Goal: Task Accomplishment & Management: Complete application form

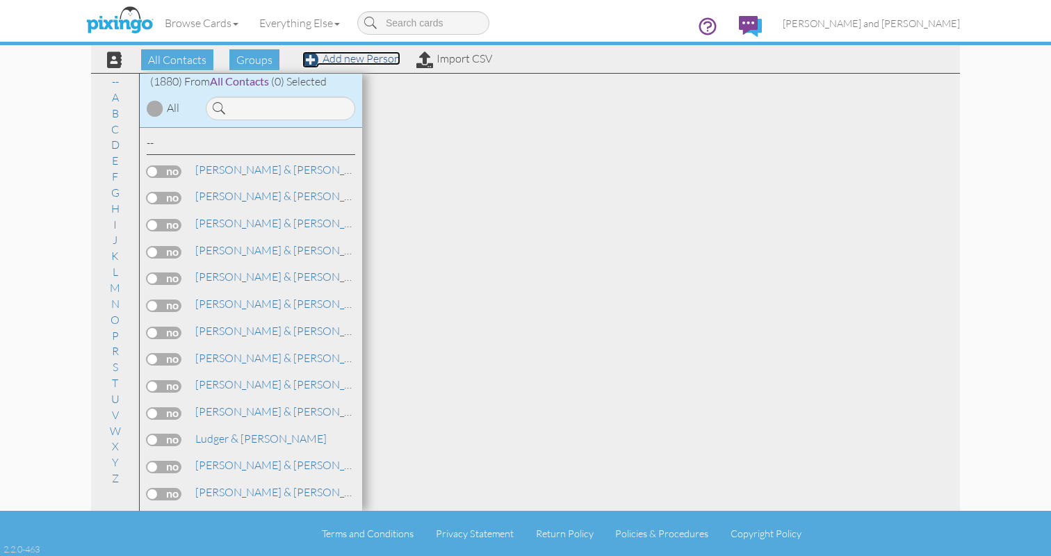
click at [367, 59] on link "Add new Person" at bounding box center [351, 58] width 98 height 14
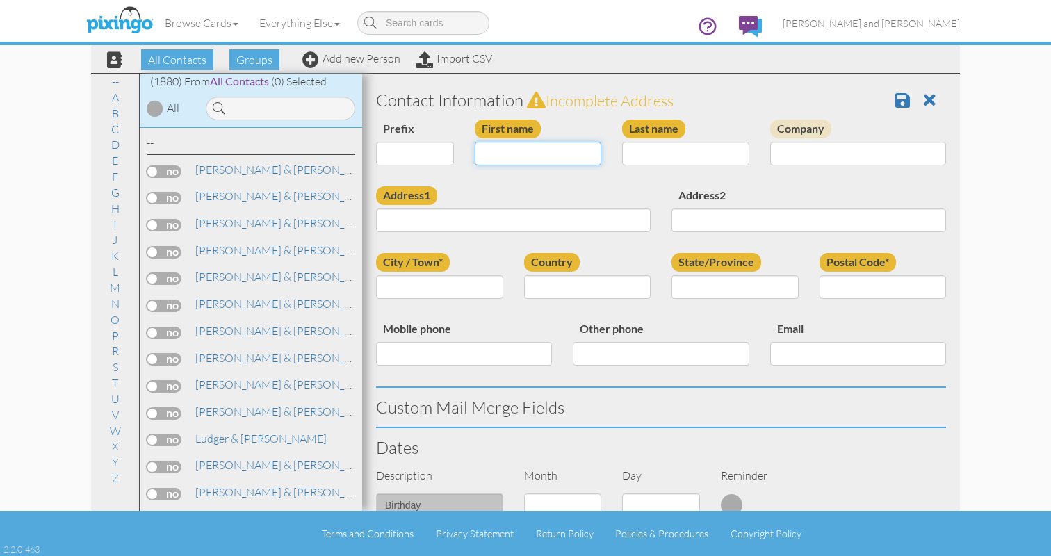
click at [569, 150] on input "First name" at bounding box center [538, 154] width 127 height 24
type input "[PERSON_NAME]"
click at [695, 161] on input "Last name" at bounding box center [685, 154] width 127 height 24
type input "[PERSON_NAME]"
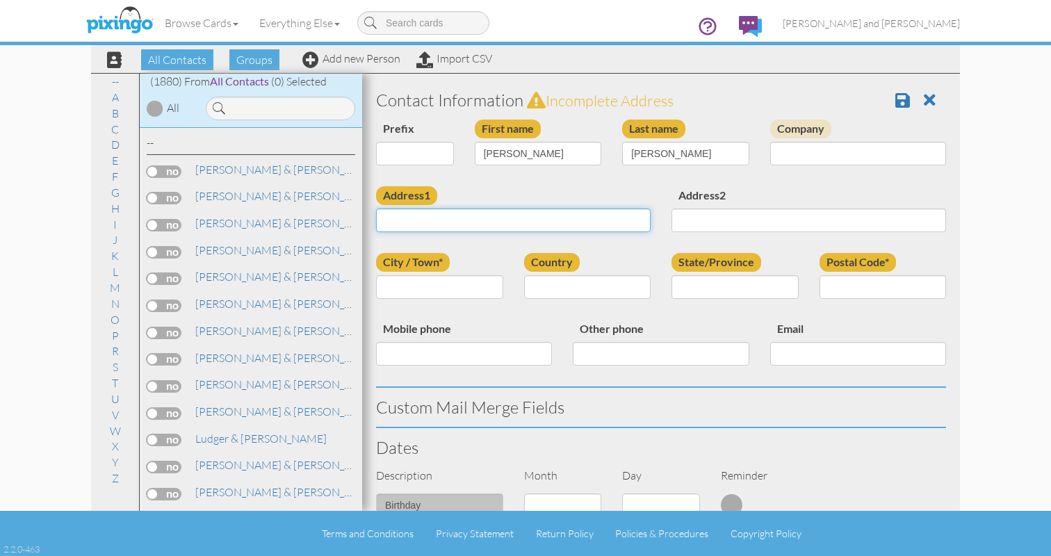
click at [473, 220] on input "Address1" at bounding box center [513, 221] width 275 height 24
paste input "[STREET_ADDRESS][PERSON_NAME]"
click at [414, 221] on input "[STREET_ADDRESS][PERSON_NAME]" at bounding box center [513, 221] width 275 height 24
type input "[STREET_ADDRESS][PERSON_NAME]"
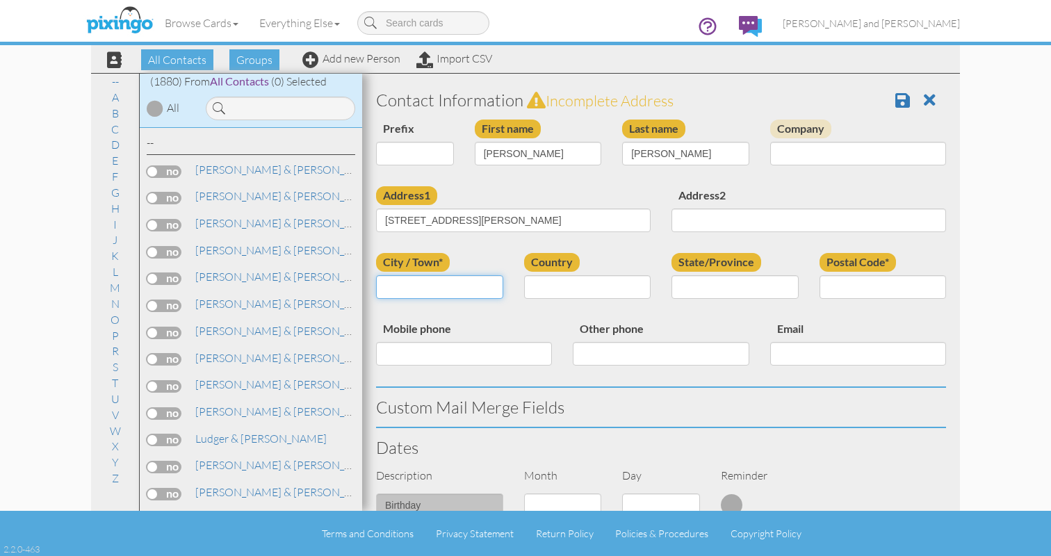
click at [422, 277] on input "City / Town*" at bounding box center [439, 287] width 127 height 24
type input "[GEOGRAPHIC_DATA]"
click at [556, 284] on select "[GEOGRAPHIC_DATA] -------------- [GEOGRAPHIC_DATA] [GEOGRAPHIC_DATA] [GEOGRAPHI…" at bounding box center [587, 287] width 127 height 24
select select "object:5869"
click at [524, 275] on select "[GEOGRAPHIC_DATA] -------------- [GEOGRAPHIC_DATA] [GEOGRAPHIC_DATA] [GEOGRAPHI…" at bounding box center [587, 287] width 127 height 24
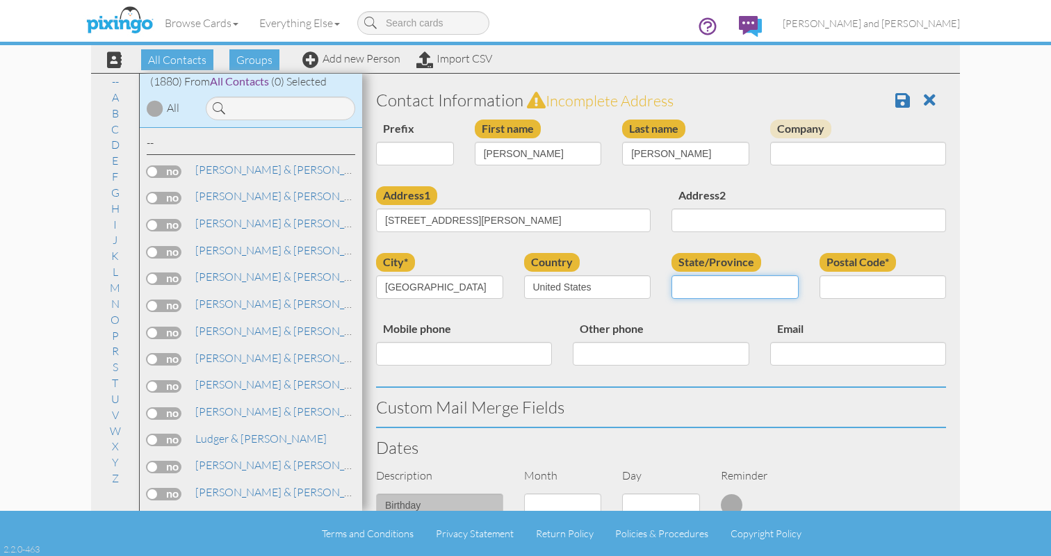
click at [741, 288] on select "AA (Military) AE (Military) [US_STATE] [US_STATE] [US_STATE] AP (Military) [US_…" at bounding box center [735, 287] width 127 height 24
select select "object:6166"
click at [672, 275] on select "AA (Military) AE (Military) [US_STATE] [US_STATE] [US_STATE] AP (Military) [US_…" at bounding box center [735, 287] width 127 height 24
click at [862, 291] on input "Postal Code*" at bounding box center [883, 287] width 127 height 24
paste input "337204"
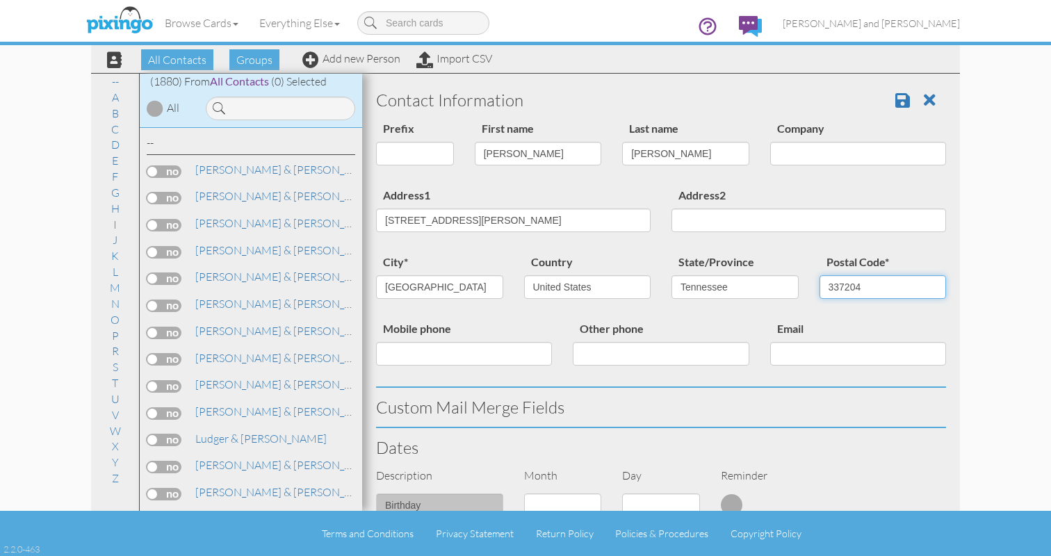
type input "337204"
click at [829, 320] on div "Email" at bounding box center [858, 348] width 197 height 56
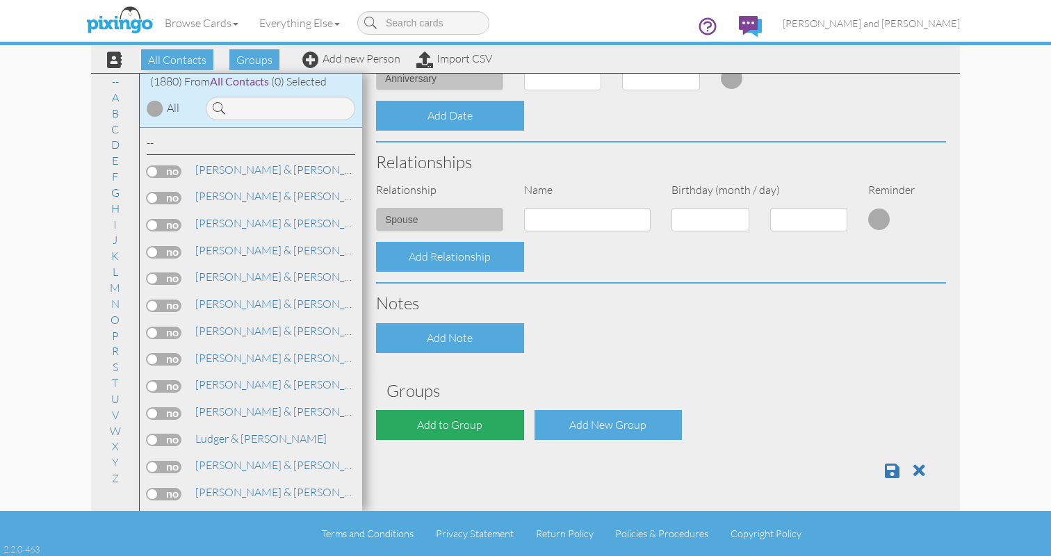
click at [487, 420] on div "Add to Group" at bounding box center [450, 425] width 148 height 30
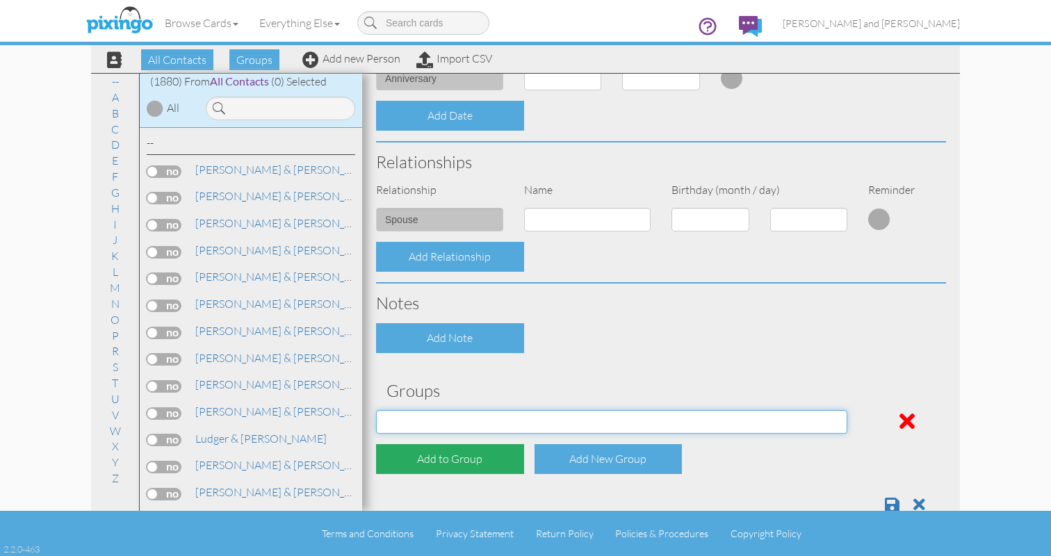
click at [487, 420] on select "All Contacts Clients Do Not Send duplicate spouse (for b-day only) Holiday Only…" at bounding box center [611, 422] width 471 height 24
select select "object:6182"
click at [376, 410] on select "All Contacts Clients Do Not Send duplicate spouse (for b-day only) Holiday Only…" at bounding box center [611, 422] width 471 height 24
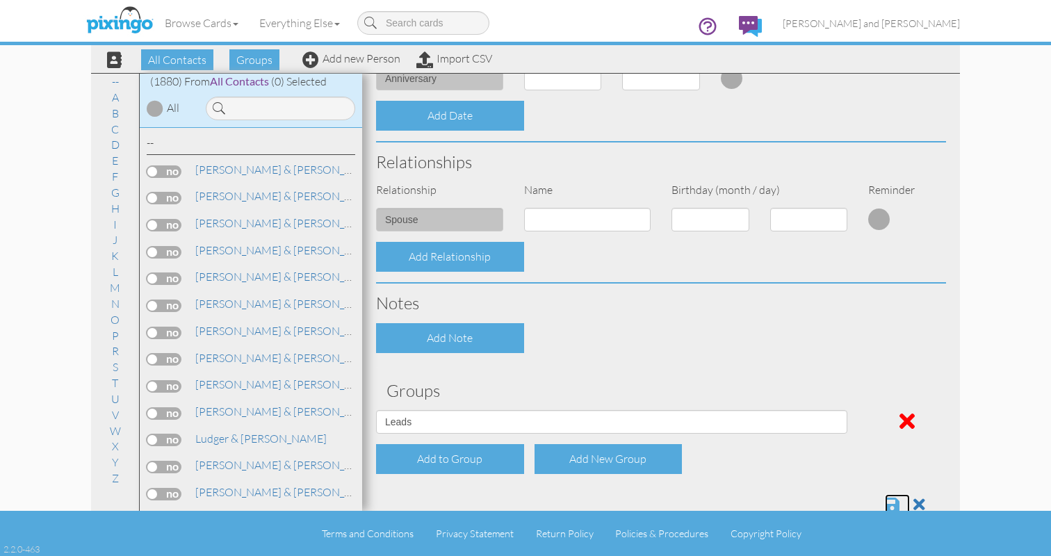
click at [890, 504] on span at bounding box center [892, 504] width 15 height 17
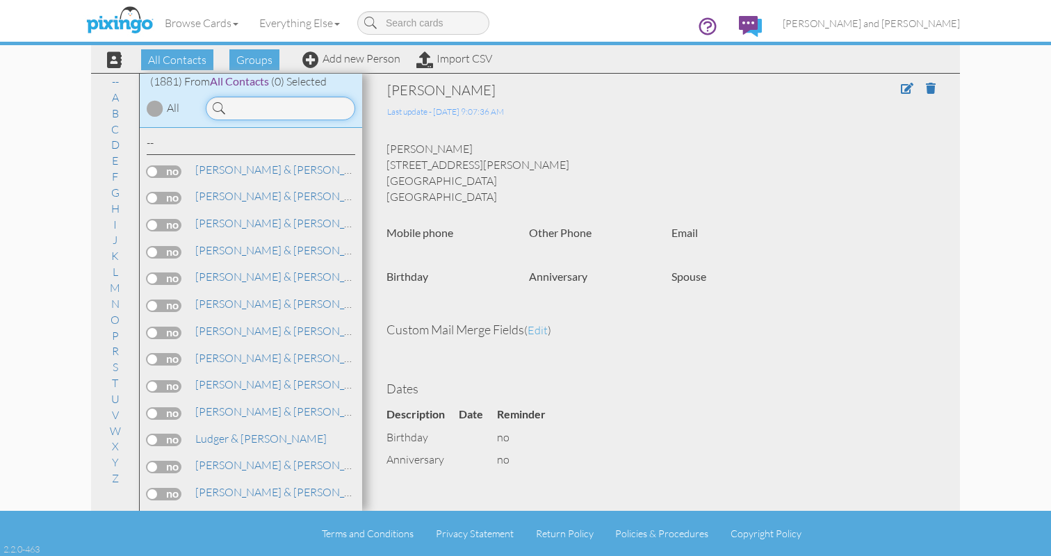
click at [279, 107] on input at bounding box center [280, 109] width 149 height 24
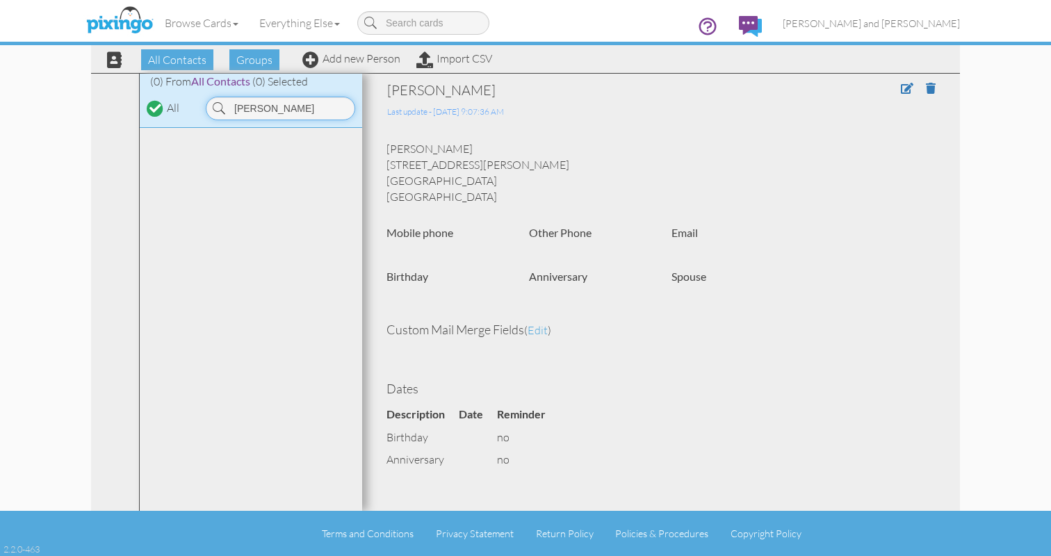
type input "larry bush"
click at [346, 56] on link "Add new Person" at bounding box center [351, 58] width 98 height 14
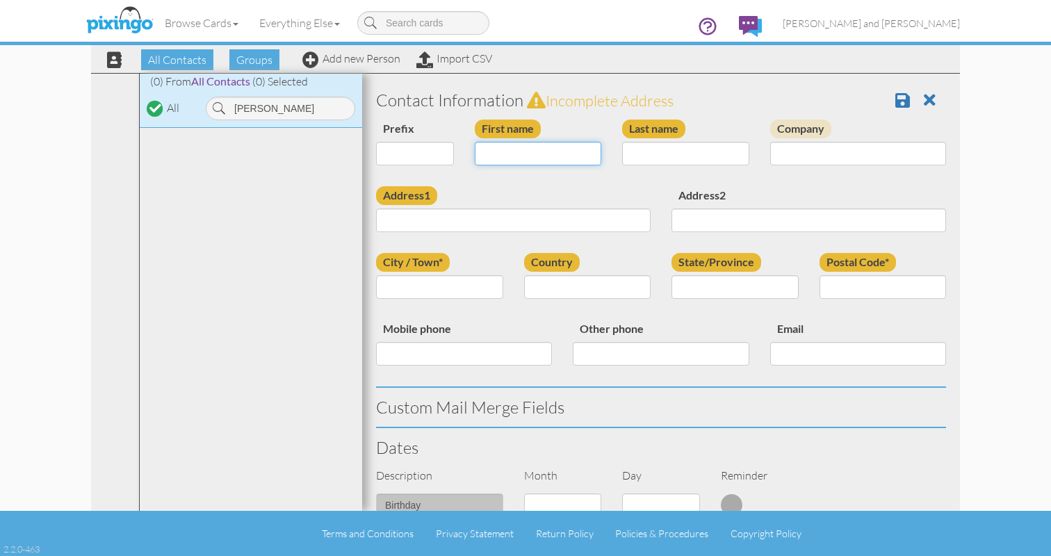
click at [504, 146] on input "First name" at bounding box center [538, 154] width 127 height 24
type input "[PERSON_NAME]"
click at [716, 150] on input "Last name" at bounding box center [685, 154] width 127 height 24
type input "N"
type input "Bush"
